Goal: Task Accomplishment & Management: Use online tool/utility

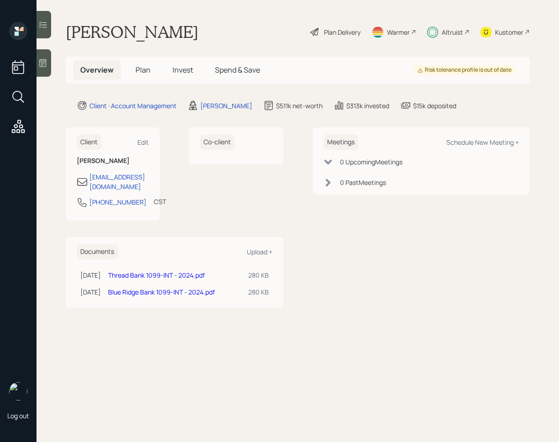
click at [49, 30] on div at bounding box center [44, 24] width 15 height 27
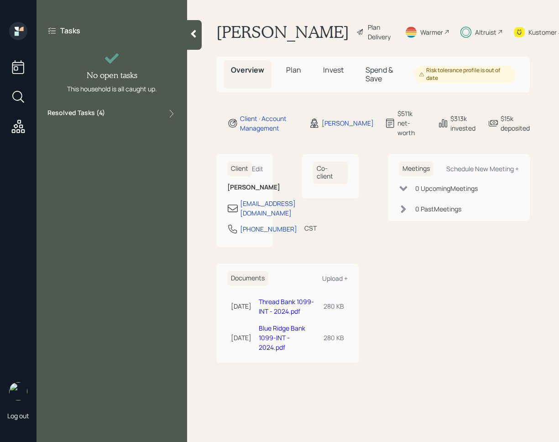
click at [105, 109] on div "Resolved Tasks ( 4 )" at bounding box center [111, 113] width 129 height 11
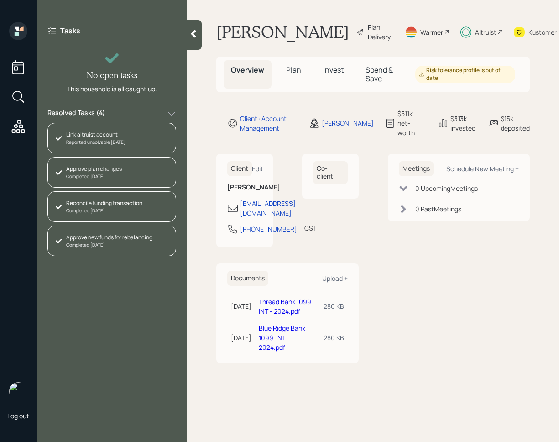
click at [195, 34] on icon at bounding box center [193, 33] width 9 height 9
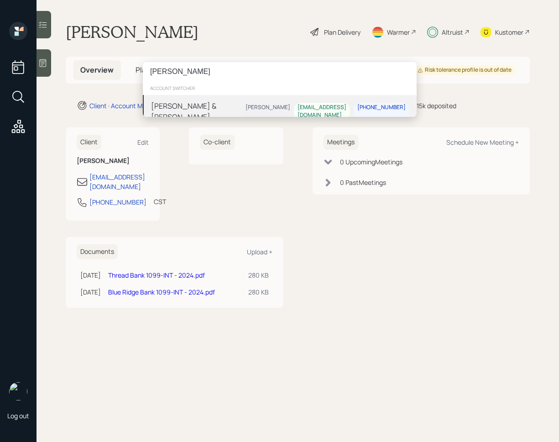
type input "[PERSON_NAME]"
click at [246, 113] on div "[PERSON_NAME] & [PERSON_NAME] [PERSON_NAME] [EMAIL_ADDRESS][DOMAIN_NAME] [PHONE…" at bounding box center [280, 111] width 274 height 33
